Goal: Book appointment/travel/reservation

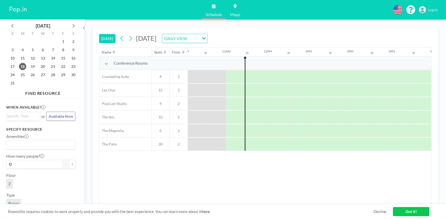
scroll to position [0, 437]
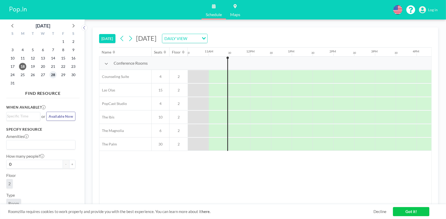
click at [54, 73] on span "28" at bounding box center [52, 74] width 7 height 7
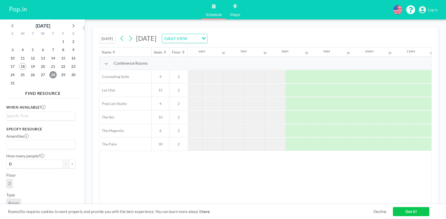
scroll to position [0, 312]
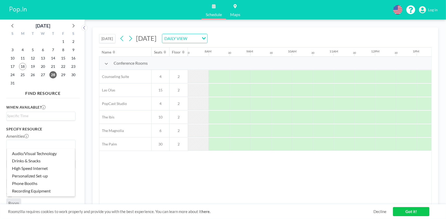
click at [36, 142] on input "Search for option" at bounding box center [39, 144] width 65 height 7
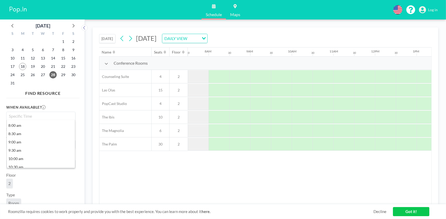
click at [48, 116] on input "Search for option" at bounding box center [39, 116] width 65 height 6
click at [37, 124] on li "8:00 am" at bounding box center [41, 125] width 68 height 8
click at [44, 118] on input "Search for option" at bounding box center [39, 116] width 65 height 6
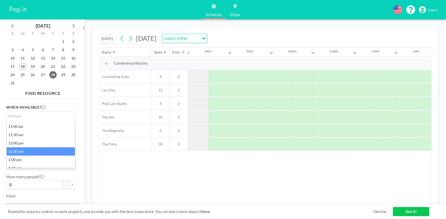
scroll to position [35, 0]
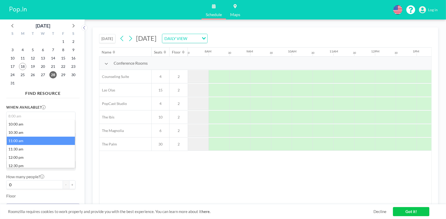
click at [25, 138] on li "11:00 am" at bounding box center [41, 141] width 68 height 8
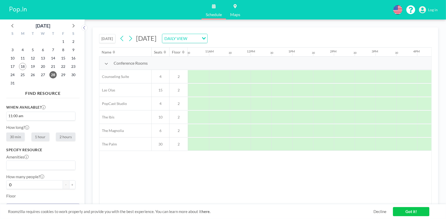
scroll to position [0, 437]
click at [46, 119] on div "11:00 am Loading..." at bounding box center [40, 116] width 69 height 8
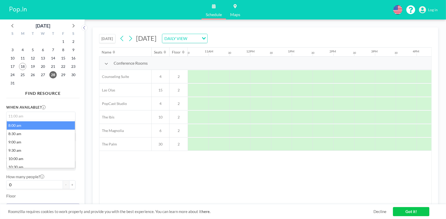
click at [19, 125] on li "8:00 am" at bounding box center [41, 125] width 68 height 8
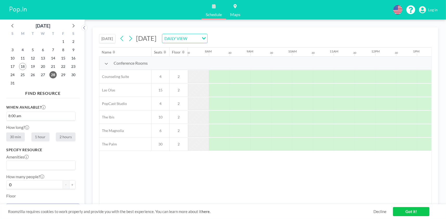
scroll to position [0, 312]
click at [22, 136] on label "30 min" at bounding box center [15, 137] width 18 height 9
radio input "true"
click at [40, 136] on label "1 hour" at bounding box center [40, 137] width 18 height 9
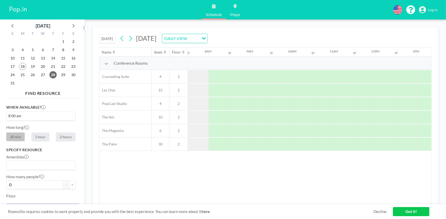
radio input "true"
click at [64, 135] on label "2 hours" at bounding box center [65, 137] width 19 height 9
radio input "true"
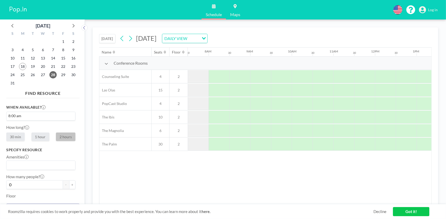
scroll to position [35, 0]
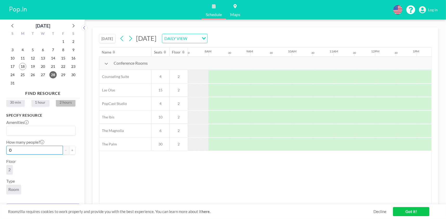
click at [58, 150] on input "0" at bounding box center [34, 150] width 57 height 9
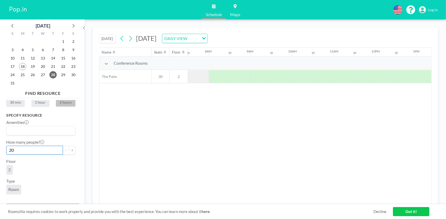
scroll to position [0, 312]
type input "20"
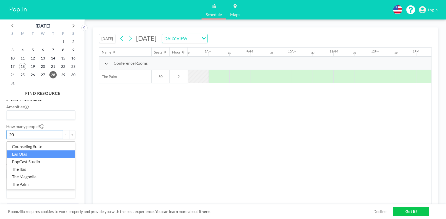
click at [46, 133] on input "20" at bounding box center [34, 134] width 57 height 9
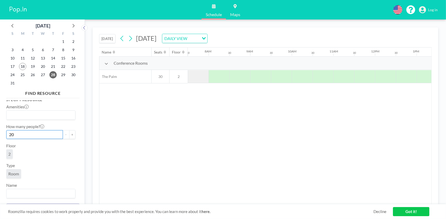
scroll to position [16, 0]
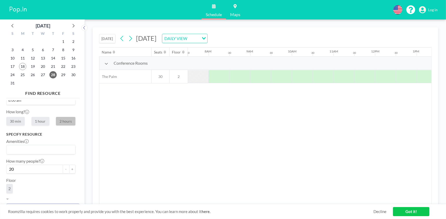
click at [45, 150] on input "Search for option" at bounding box center [39, 149] width 65 height 7
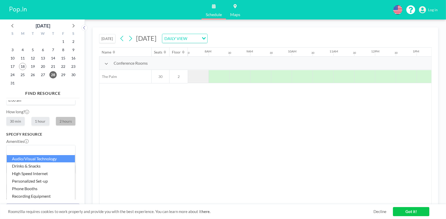
click at [45, 155] on li "Audio/Visual Technology" at bounding box center [41, 159] width 68 height 8
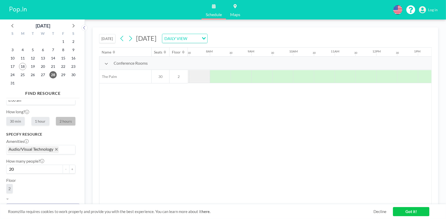
scroll to position [0, 312]
click at [29, 111] on icon at bounding box center [27, 112] width 4 height 4
click at [61, 118] on label "2 hours" at bounding box center [65, 121] width 19 height 9
click at [63, 120] on label "2 hours" at bounding box center [65, 121] width 19 height 9
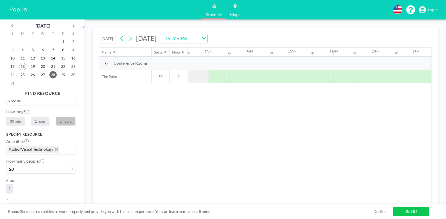
click at [63, 120] on label "2 hours" at bounding box center [65, 121] width 19 height 9
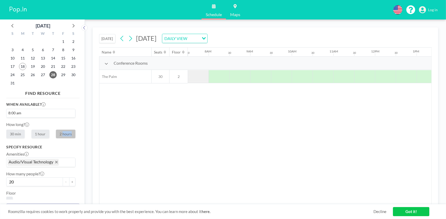
scroll to position [0, 0]
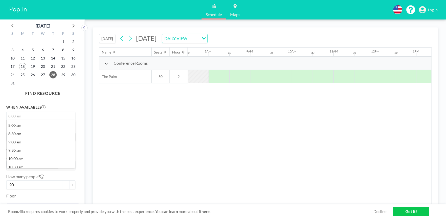
click at [36, 115] on input "Search for option" at bounding box center [39, 116] width 65 height 6
click at [31, 117] on input "Search for option" at bounding box center [39, 116] width 65 height 6
click at [24, 124] on li "8:00 am" at bounding box center [41, 125] width 68 height 8
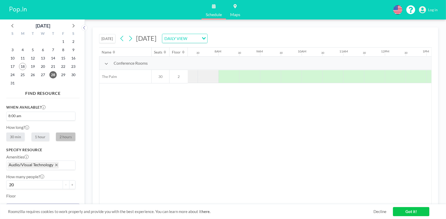
scroll to position [0, 312]
click at [28, 127] on icon at bounding box center [27, 128] width 4 height 4
click at [64, 135] on label "2 hours" at bounding box center [65, 137] width 19 height 9
click at [212, 53] on div "8AM" at bounding box center [218, 52] width 21 height 9
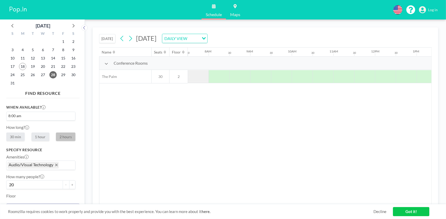
click at [207, 49] on div "8AM" at bounding box center [208, 51] width 7 height 4
click at [211, 77] on div at bounding box center [218, 76] width 21 height 13
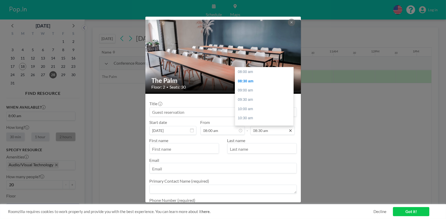
scroll to position [9, 0]
click at [251, 118] on div "11:00 am" at bounding box center [265, 118] width 61 height 9
type input "11:00 am"
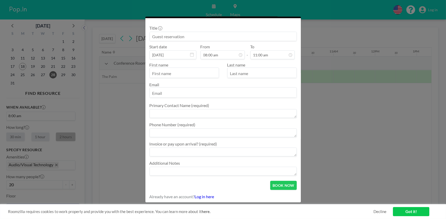
scroll to position [76, 0]
click at [177, 92] on input "email" at bounding box center [223, 92] width 147 height 9
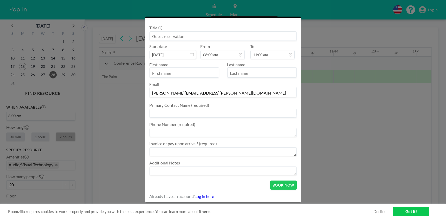
type input "cindy.poole@amerisbank.com"
type textarea "Cindy Poole"
click at [176, 131] on textarea at bounding box center [222, 132] width 147 height 9
type textarea "770-704-9893"
type textarea "Invoice"
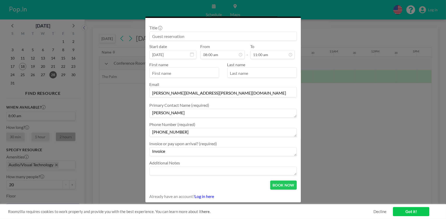
click at [161, 173] on textarea at bounding box center [222, 171] width 147 height 9
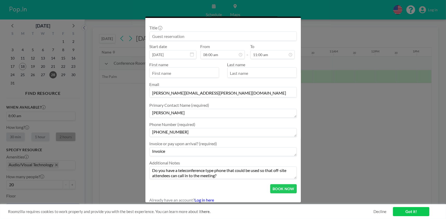
scroll to position [80, 0]
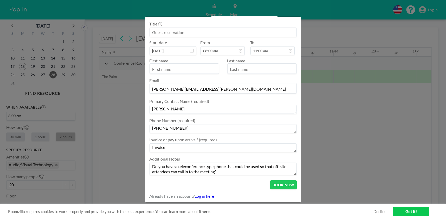
type textarea "Do you have a teleconference type phone that could be used so that off-site att…"
click at [377, 210] on link "Decline" at bounding box center [379, 211] width 13 height 5
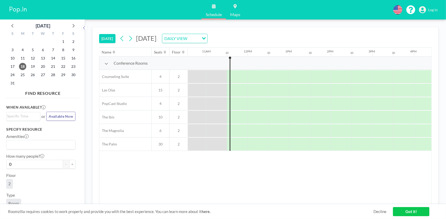
scroll to position [0, 457]
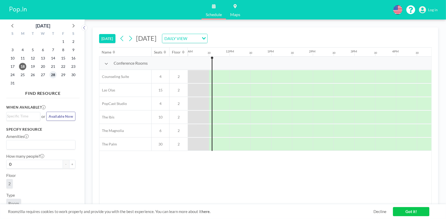
click at [52, 75] on span "28" at bounding box center [52, 74] width 7 height 7
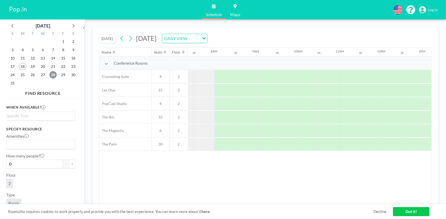
scroll to position [0, 312]
click at [234, 6] on icon at bounding box center [235, 6] width 3 height 4
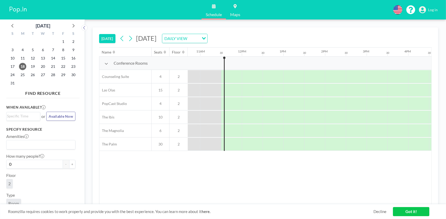
scroll to position [0, 457]
